Goal: Information Seeking & Learning: Learn about a topic

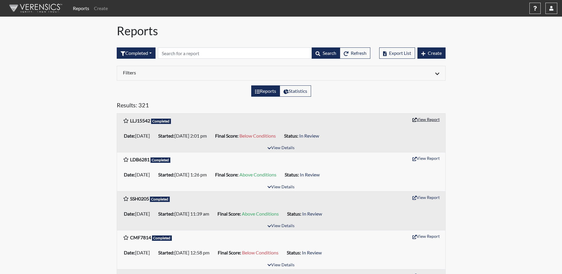
click at [426, 117] on button "View Report" at bounding box center [426, 119] width 33 height 9
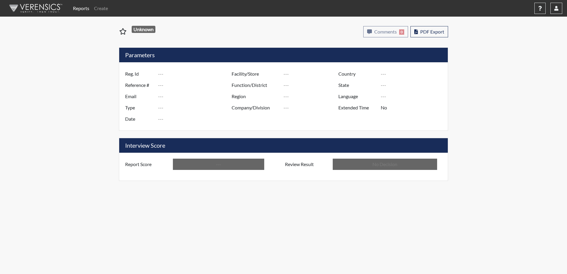
type input "LLJ15542"
type input "50784"
type input "---"
type input "Corrections Pre-Employment"
type input "[DATE]"
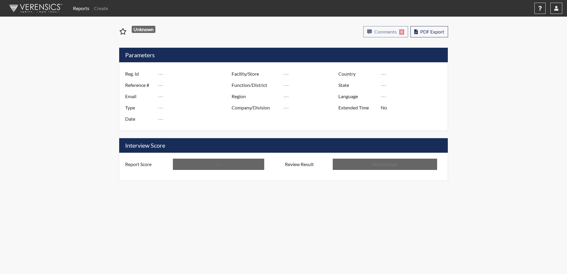
type input "Dodge SP"
type input "[GEOGRAPHIC_DATA]"
type input "[US_STATE]"
type input "English"
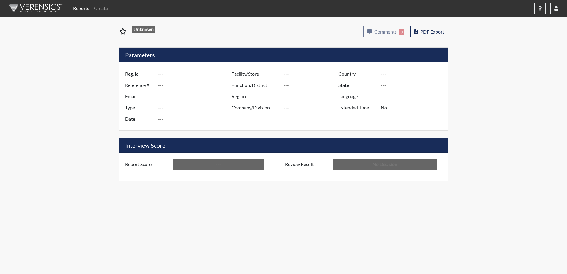
type input "Below Conditions"
type input "In Review"
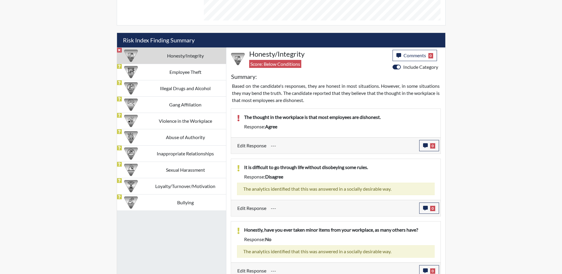
scroll to position [208, 0]
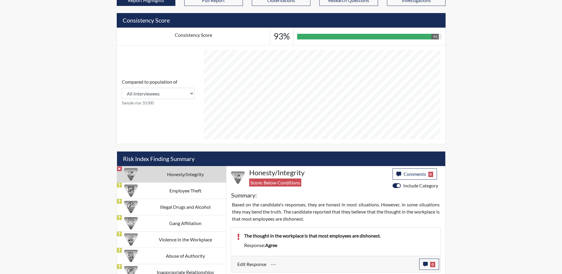
click at [193, 177] on td "Honesty/Integrity" at bounding box center [185, 174] width 81 height 16
click at [138, 173] on div at bounding box center [130, 174] width 23 height 16
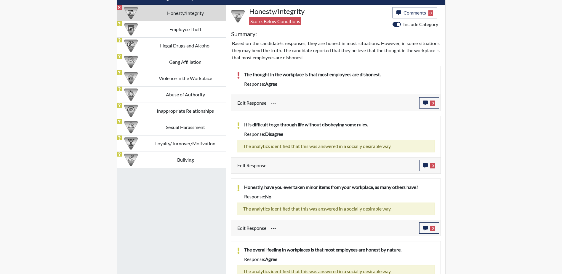
scroll to position [309, 0]
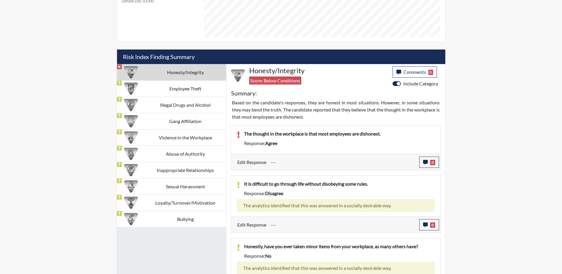
click at [266, 147] on div "The thought in the workplace is that most employees are dishonest. Response: ag…" at bounding box center [339, 139] width 199 height 19
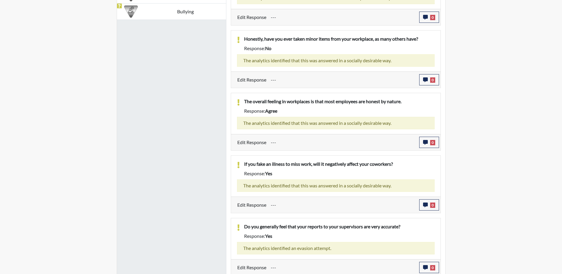
scroll to position [576, 0]
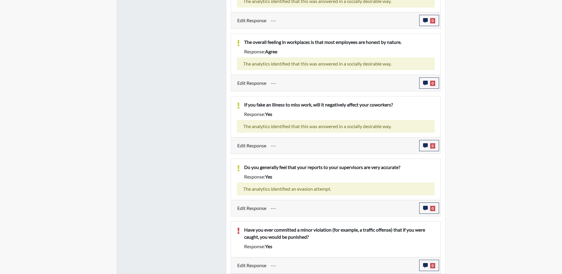
click at [279, 246] on div "Response: yes" at bounding box center [339, 246] width 199 height 7
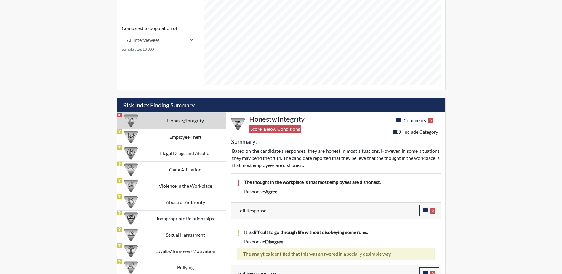
scroll to position [191, 0]
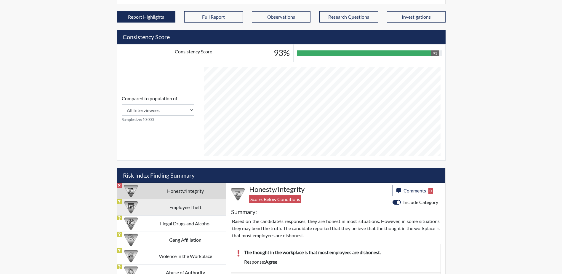
click at [182, 206] on td "Employee Theft" at bounding box center [185, 207] width 81 height 16
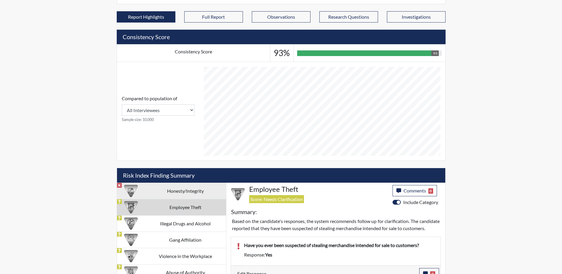
click at [187, 190] on td "Honesty/Integrity" at bounding box center [185, 191] width 81 height 16
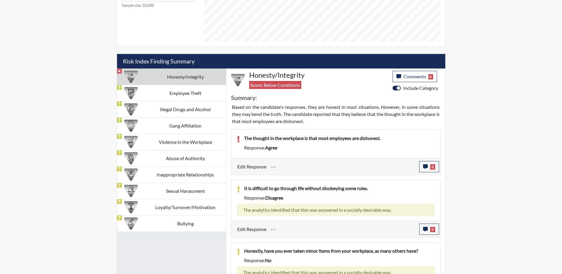
scroll to position [221, 0]
